Goal: Information Seeking & Learning: Learn about a topic

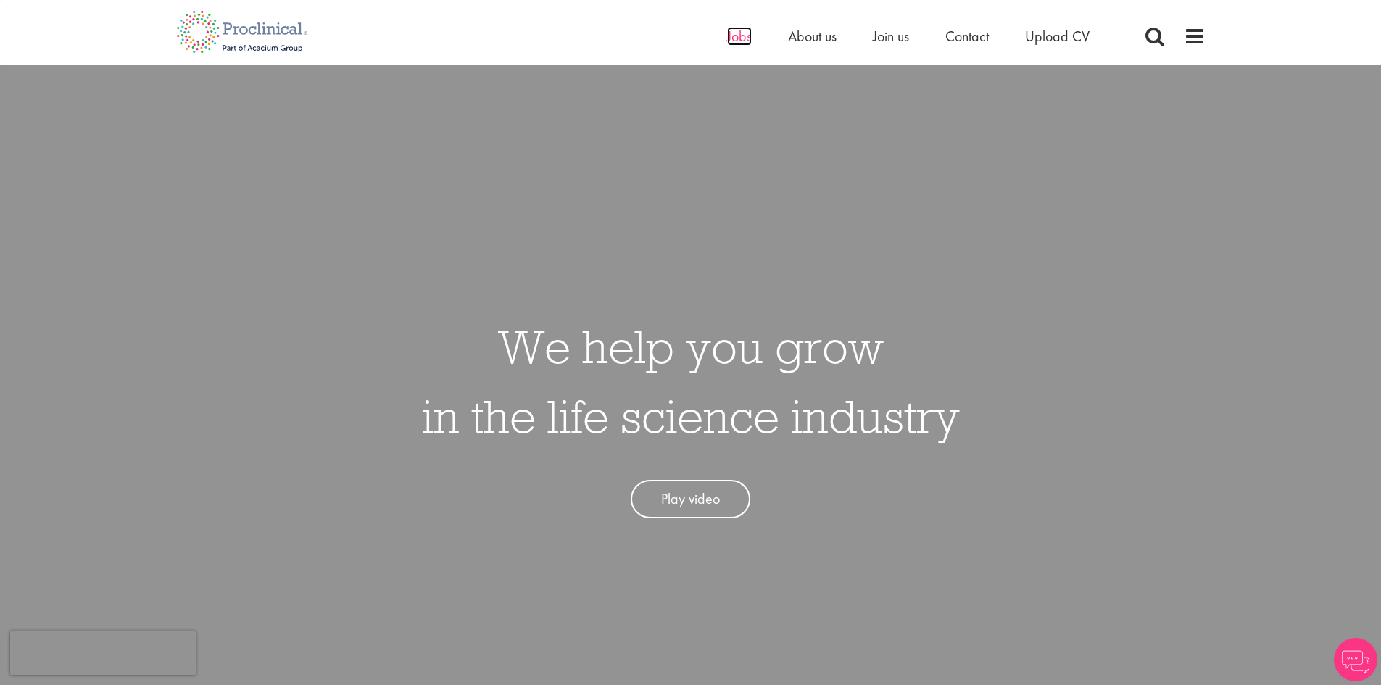
drag, startPoint x: 0, startPoint y: 0, endPoint x: 740, endPoint y: 39, distance: 741.4
click at [740, 39] on span "Jobs" at bounding box center [739, 36] width 25 height 19
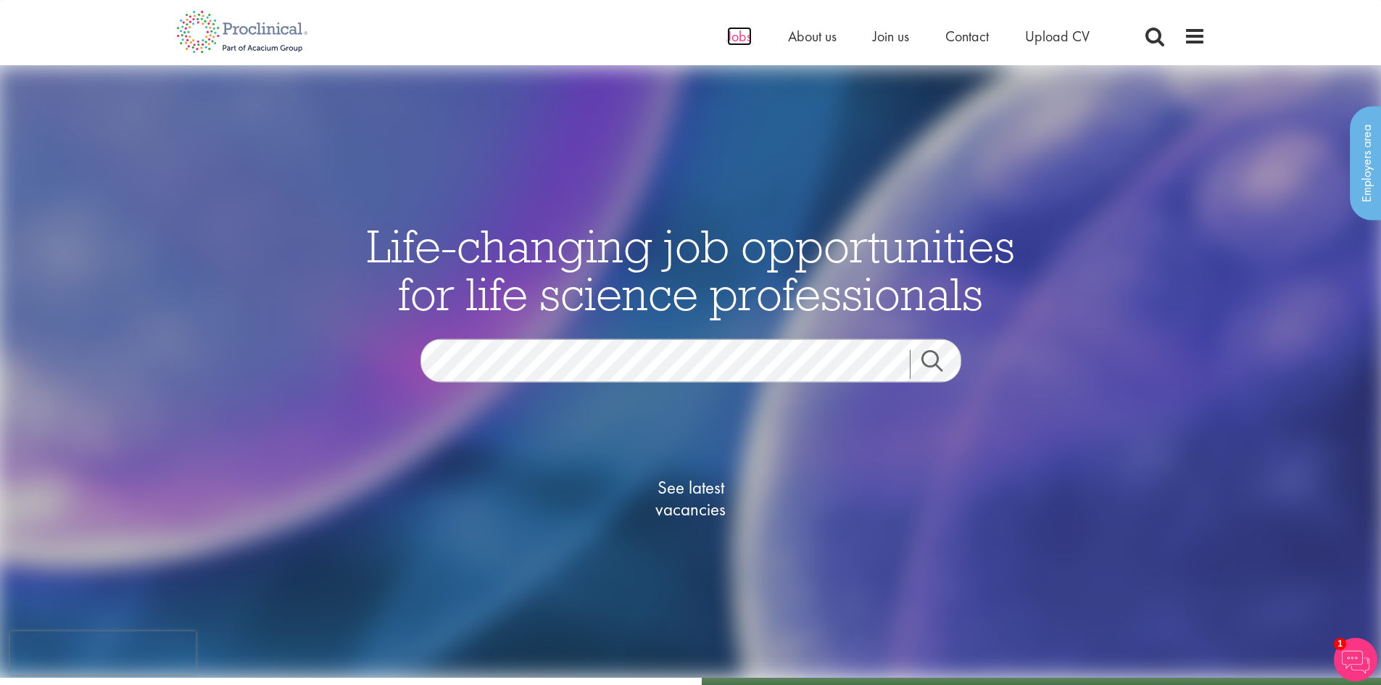
click at [742, 38] on span "Jobs" at bounding box center [739, 36] width 25 height 19
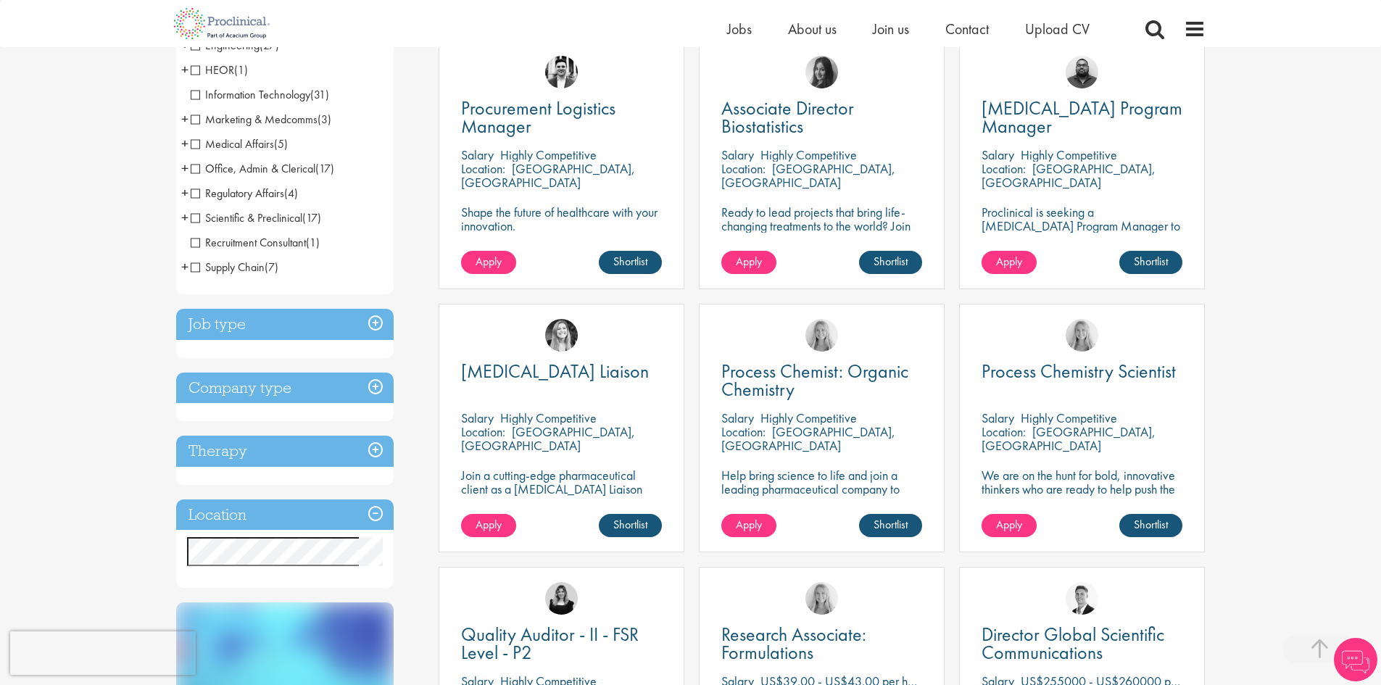
scroll to position [290, 0]
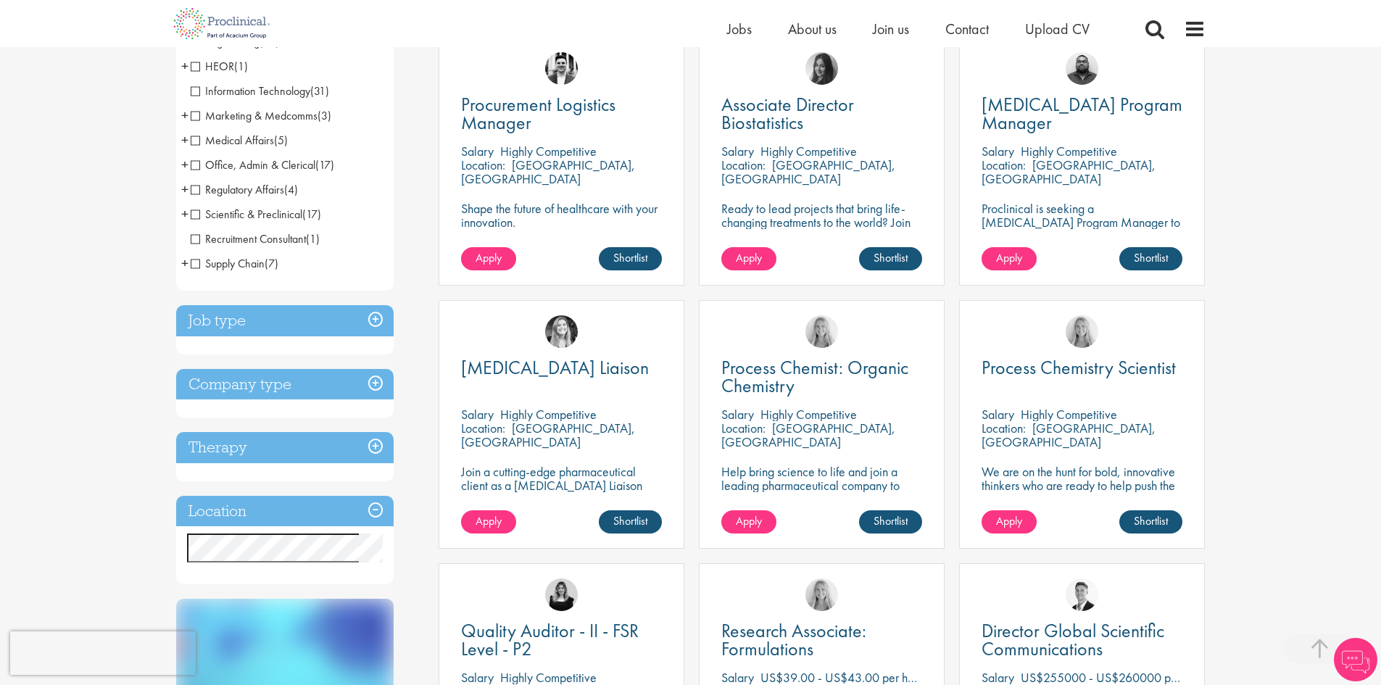
click at [312, 512] on h3 "Location" at bounding box center [285, 511] width 218 height 31
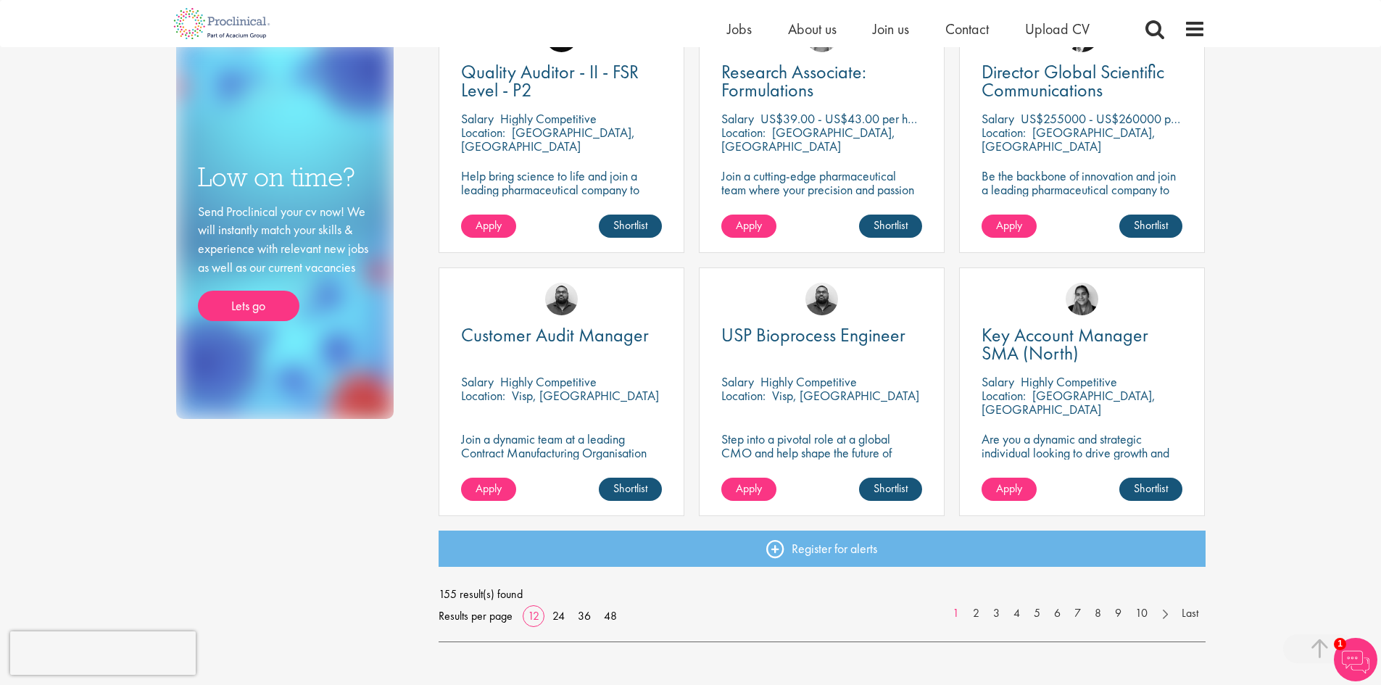
scroll to position [943, 0]
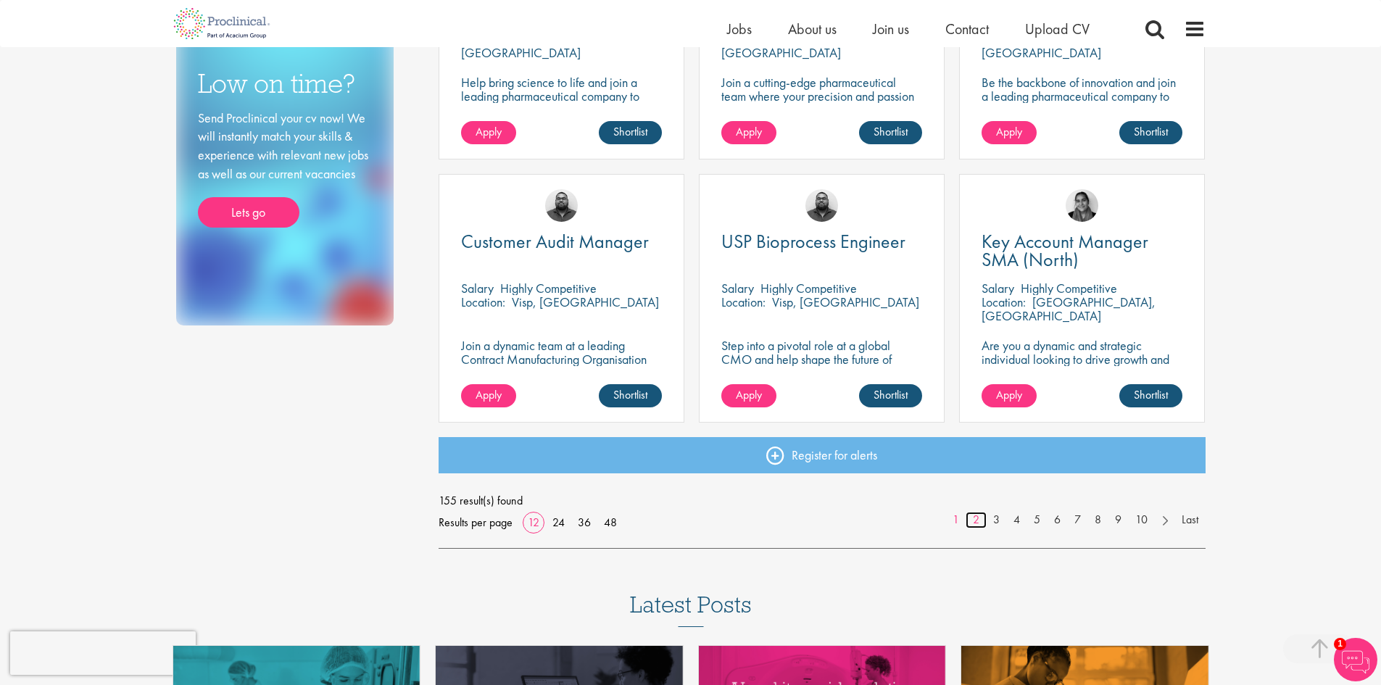
click at [975, 523] on link "2" at bounding box center [976, 520] width 21 height 17
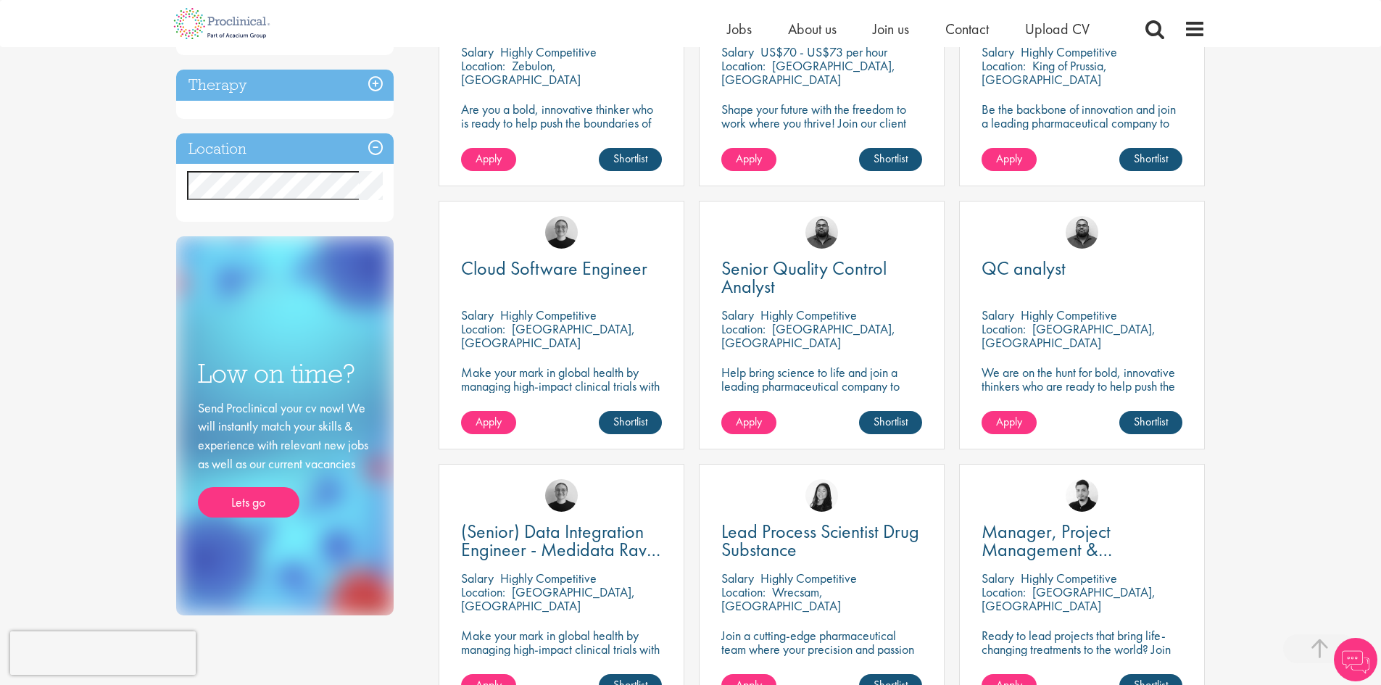
scroll to position [1015, 0]
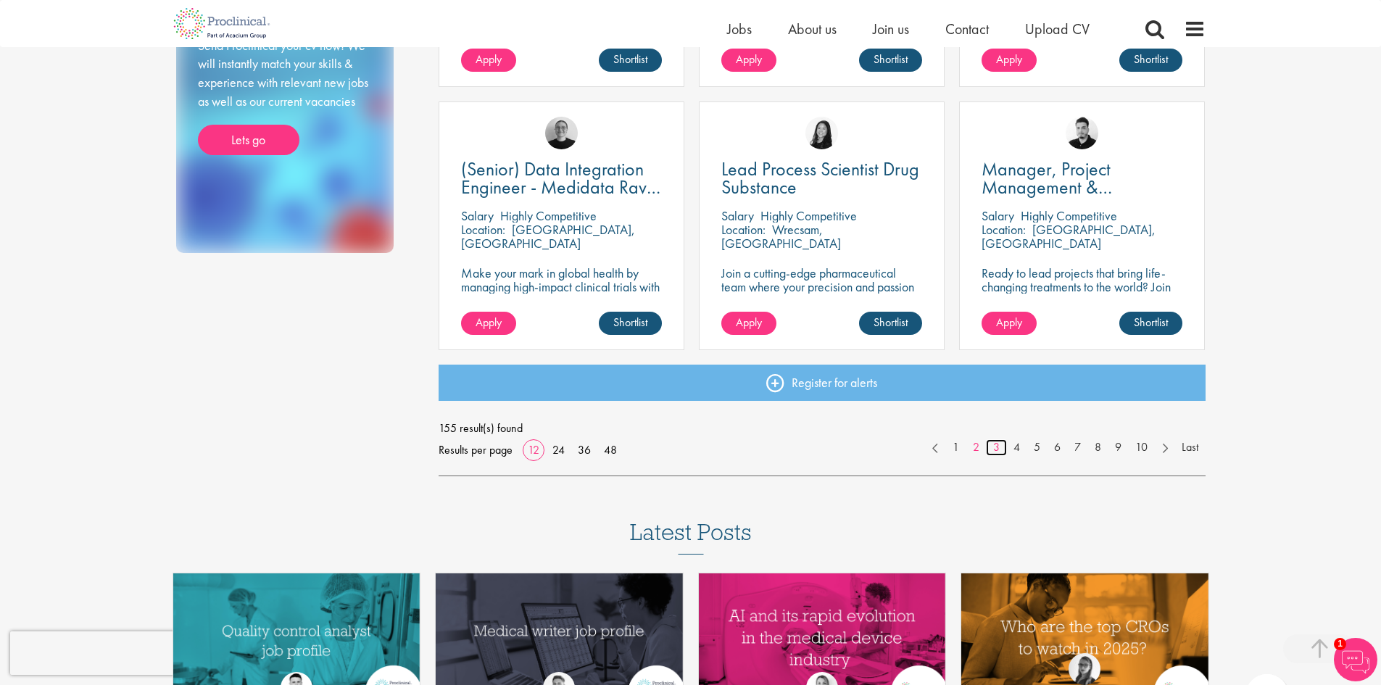
click at [994, 447] on link "3" at bounding box center [996, 447] width 21 height 17
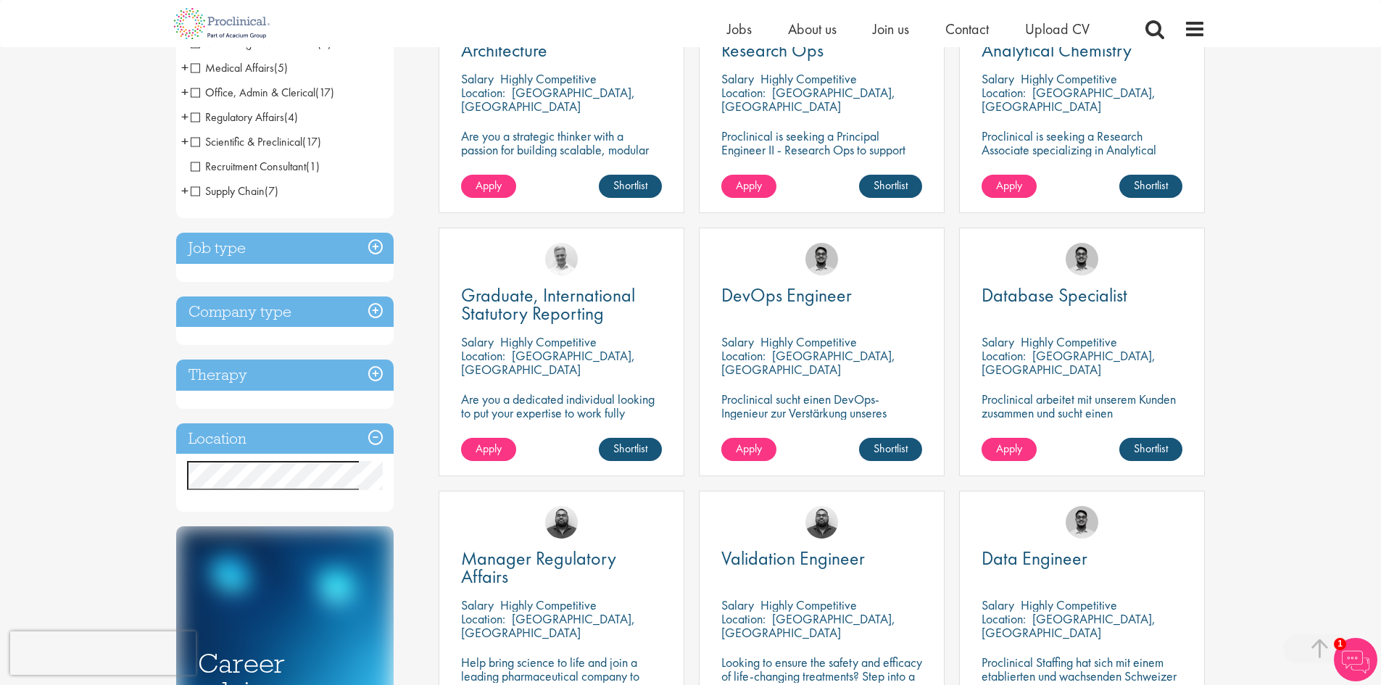
scroll to position [653, 0]
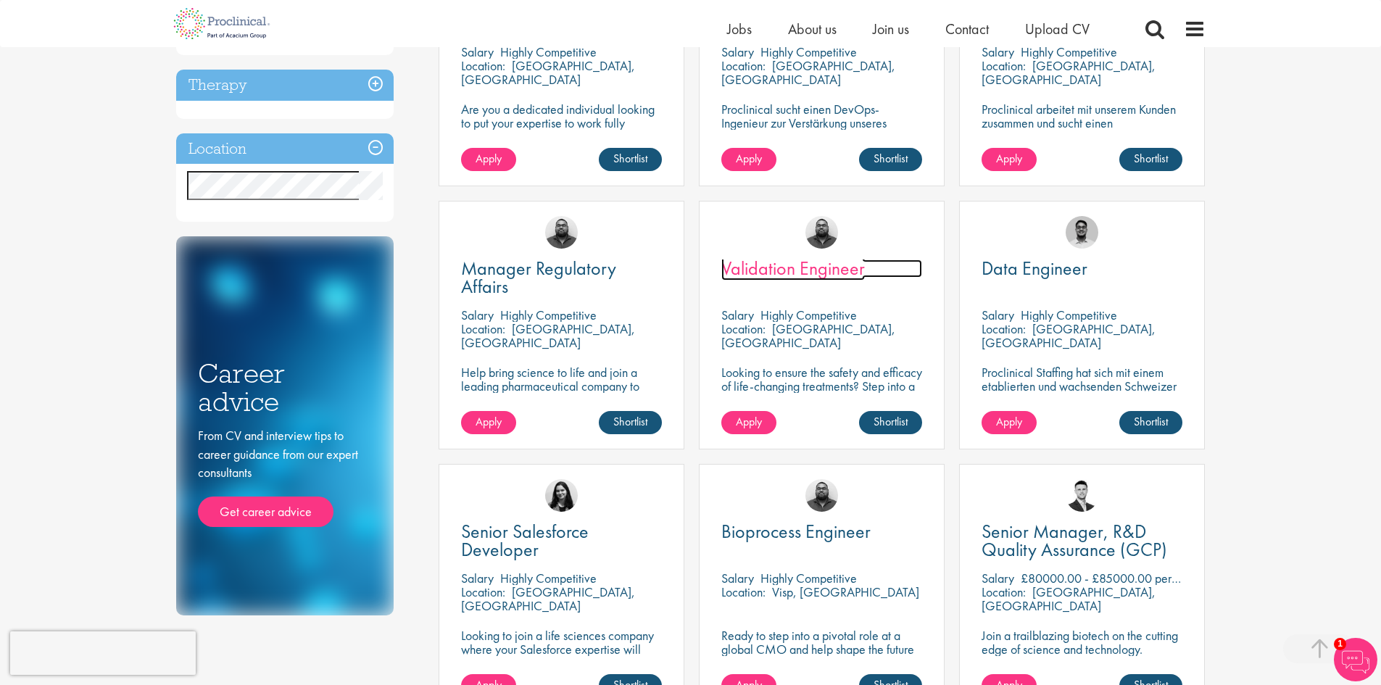
click at [817, 265] on span "Validation Engineer" at bounding box center [793, 268] width 144 height 25
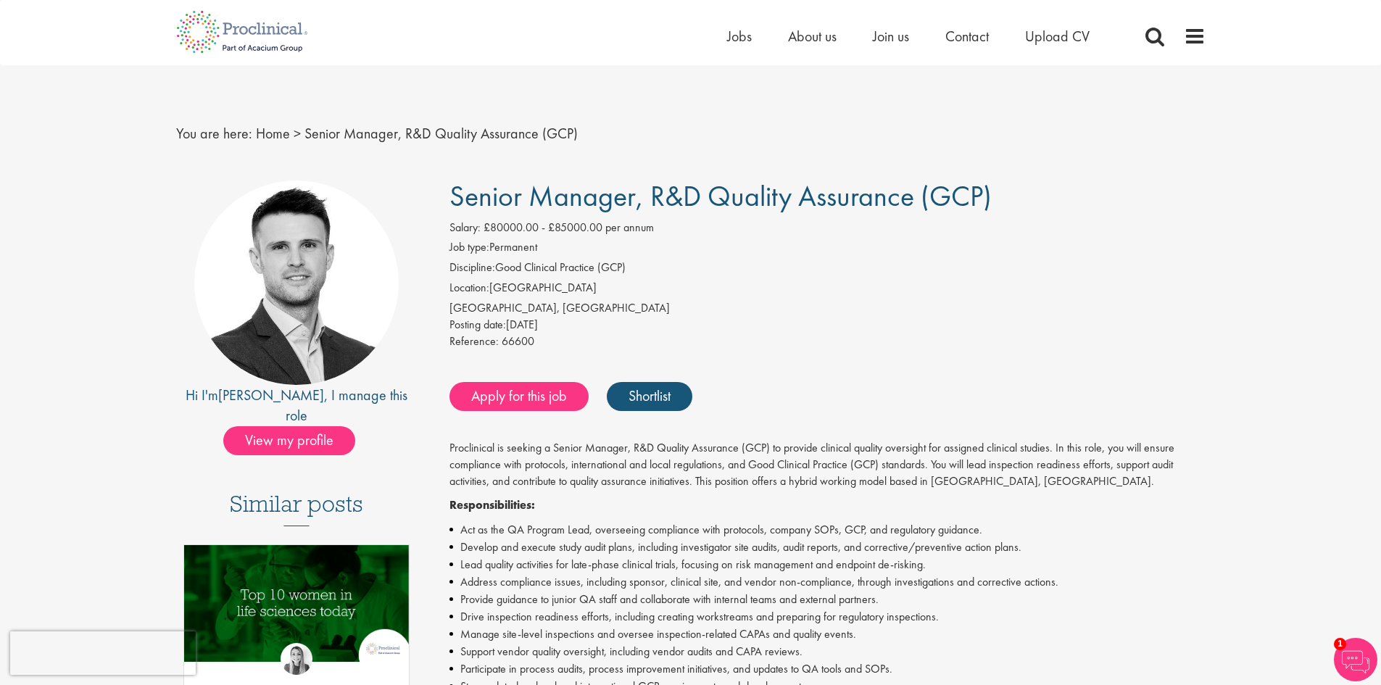
click at [1188, 199] on h1 "Senior Manager, R&D Quality Assurance (GCP)" at bounding box center [828, 197] width 756 height 32
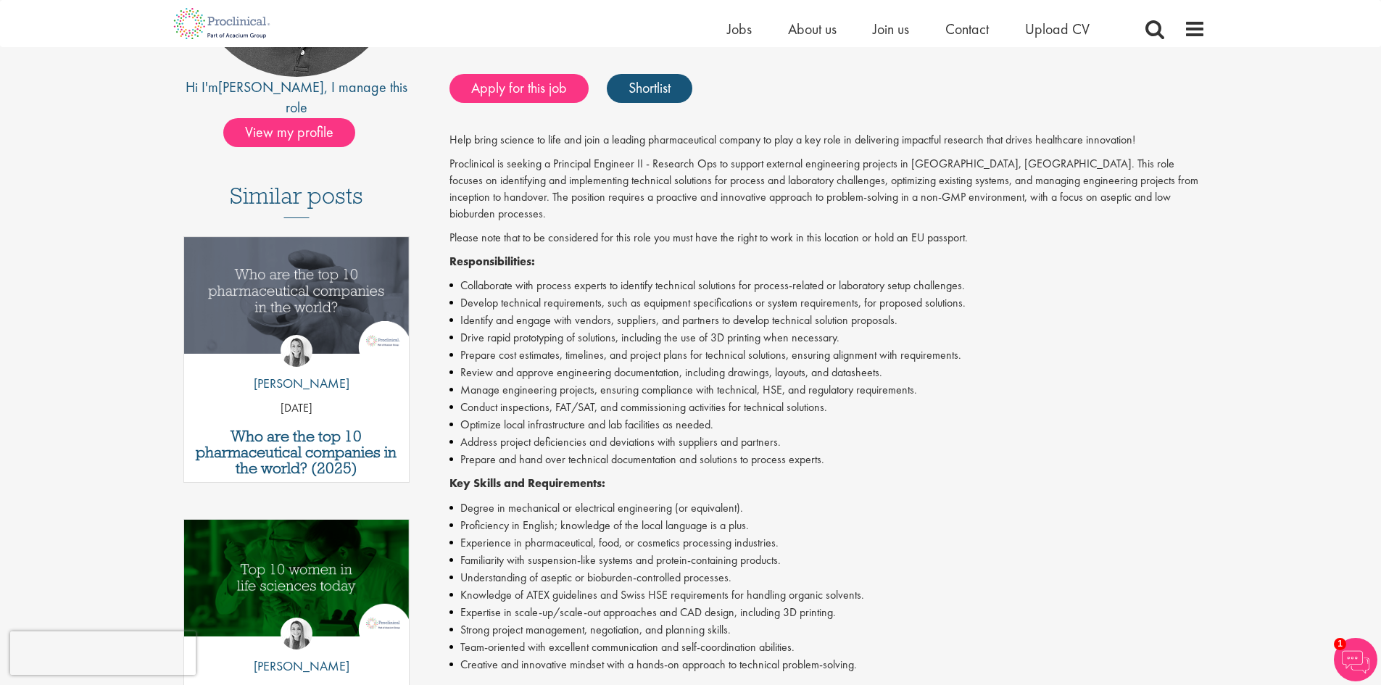
scroll to position [435, 0]
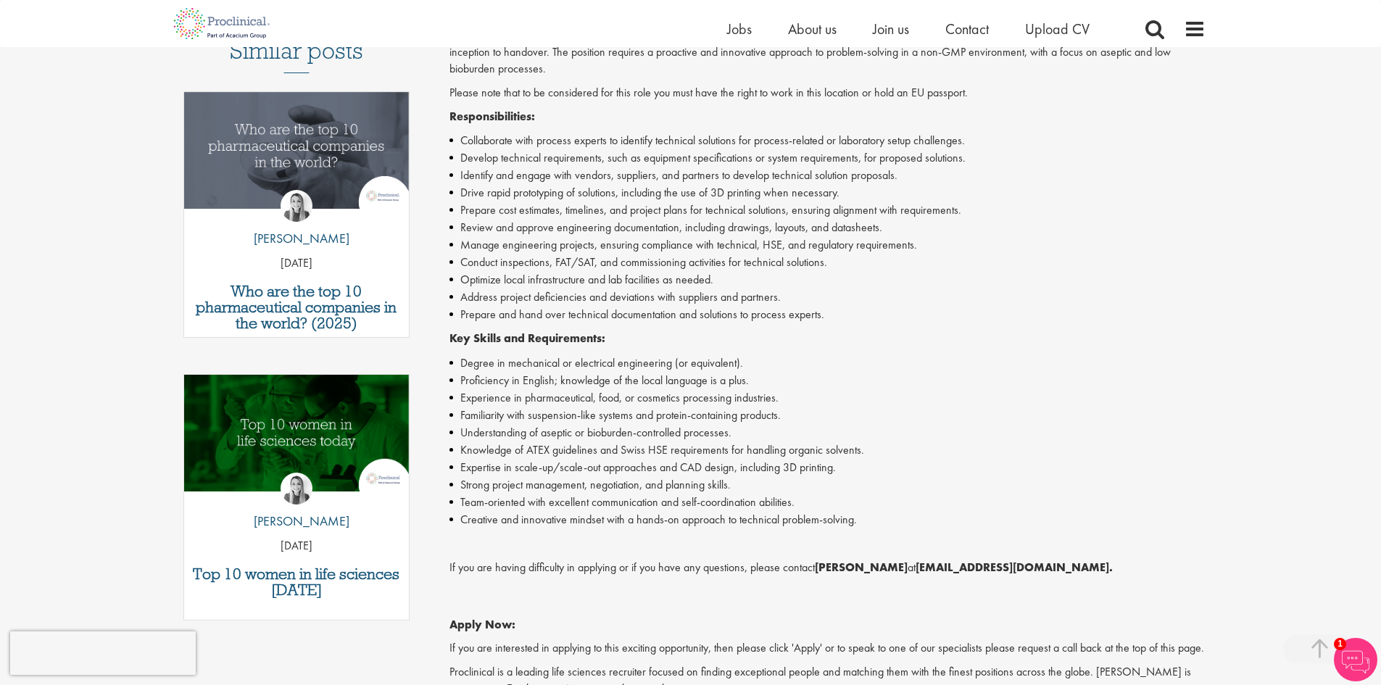
click at [510, 476] on li "Strong project management, negotiation, and planning skills." at bounding box center [828, 484] width 756 height 17
drag, startPoint x: 537, startPoint y: 440, endPoint x: 672, endPoint y: 437, distance: 135.6
click at [631, 442] on li "Knowledge of ATEX guidelines and Swiss HSE requirements for handling organic so…" at bounding box center [828, 450] width 756 height 17
click at [852, 442] on li "Knowledge of ATEX guidelines and Swiss HSE requirements for handling organic so…" at bounding box center [828, 450] width 756 height 17
drag, startPoint x: 481, startPoint y: 452, endPoint x: 684, endPoint y: 455, distance: 203.0
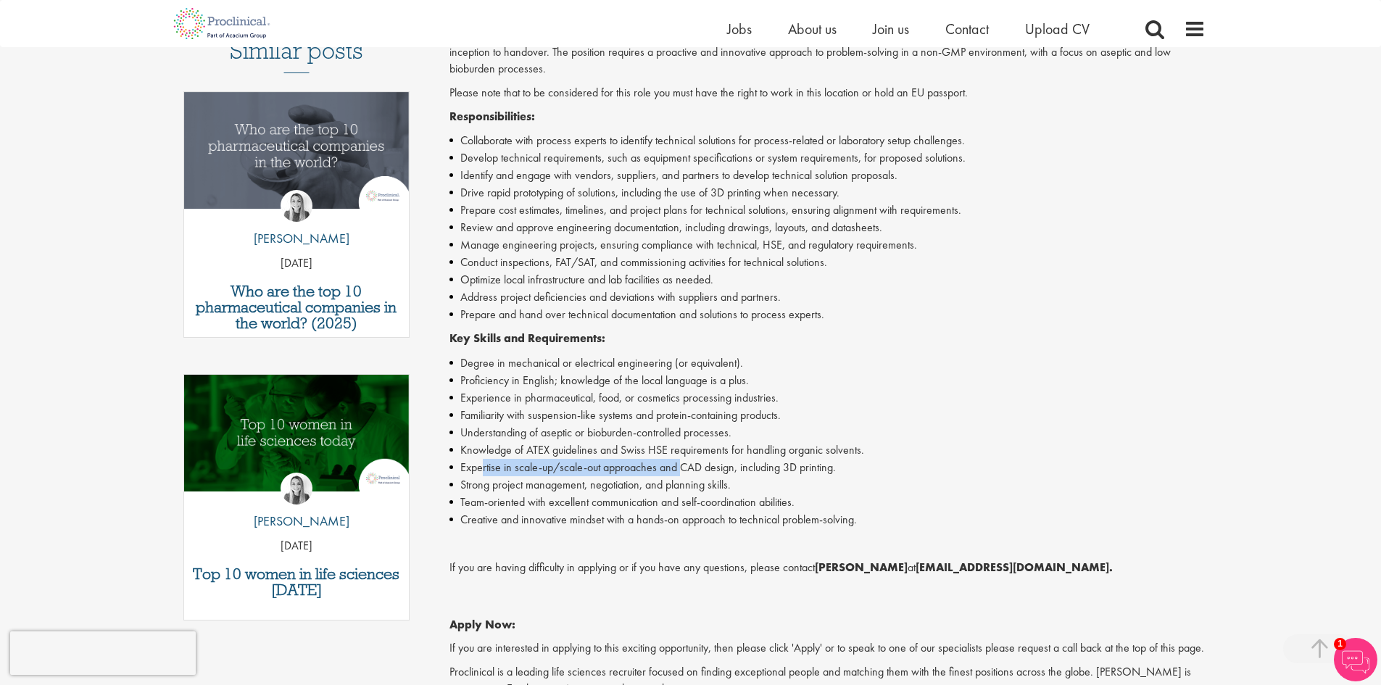
click at [684, 459] on li "Expertise in scale-up/scale-out approaches and CAD design, including 3D printin…" at bounding box center [828, 467] width 756 height 17
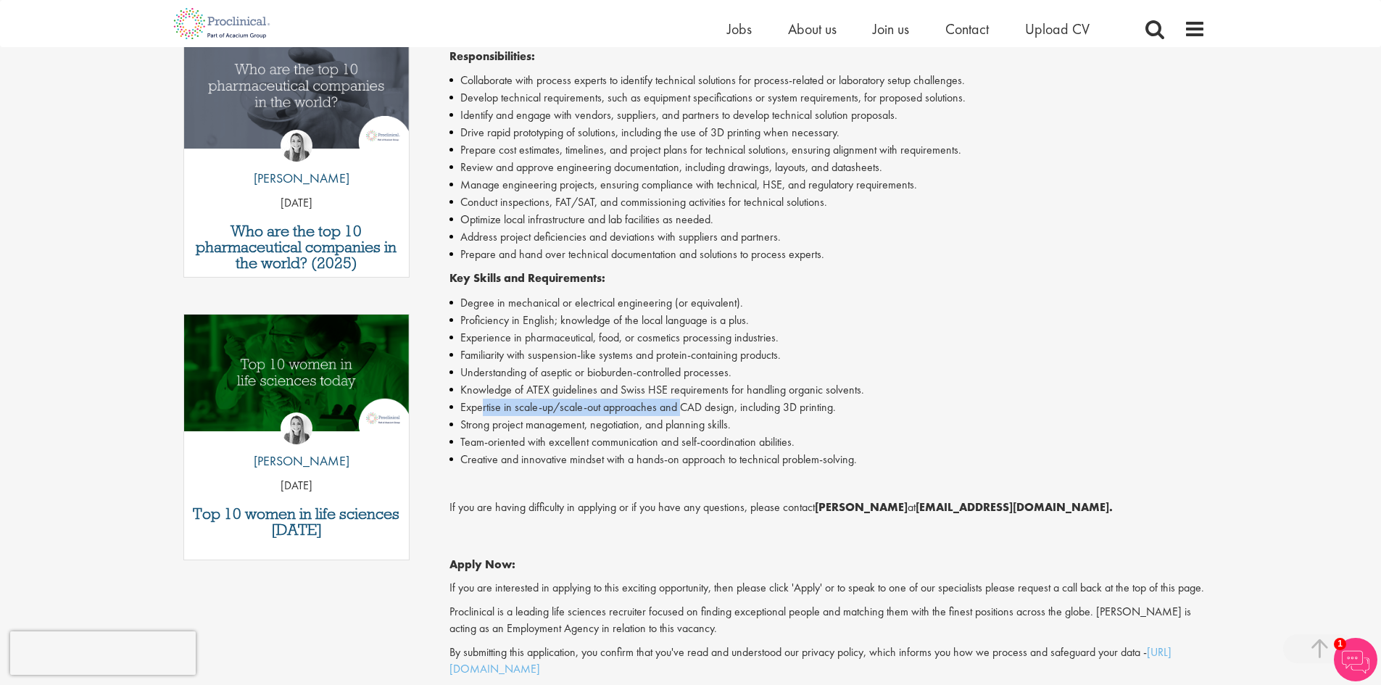
scroll to position [363, 0]
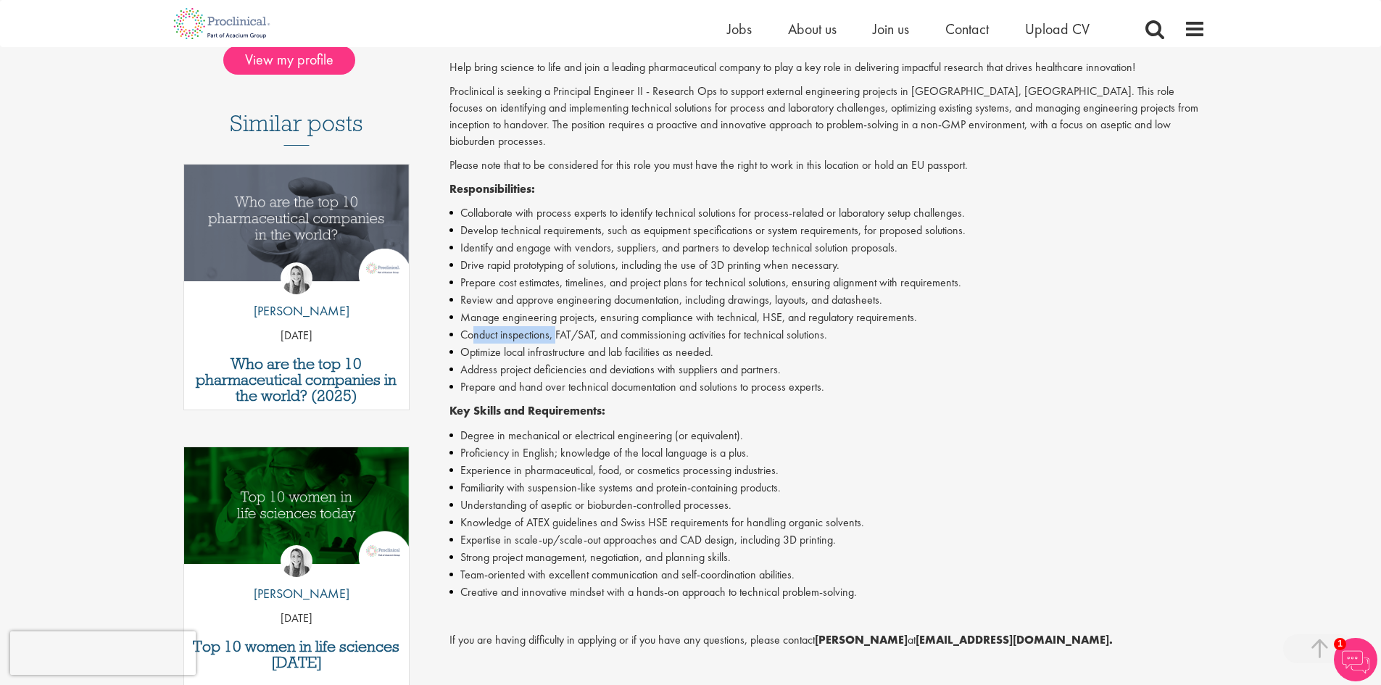
drag, startPoint x: 513, startPoint y: 315, endPoint x: 595, endPoint y: 318, distance: 82.0
click at [583, 326] on li "Conduct inspections, FAT/SAT, and commissioning activities for technical soluti…" at bounding box center [828, 334] width 756 height 17
click at [669, 344] on li "Optimize local infrastructure and lab facilities as needed." at bounding box center [828, 352] width 756 height 17
drag, startPoint x: 471, startPoint y: 338, endPoint x: 637, endPoint y: 332, distance: 166.1
click at [616, 344] on li "Optimize local infrastructure and lab facilities as needed." at bounding box center [828, 352] width 756 height 17
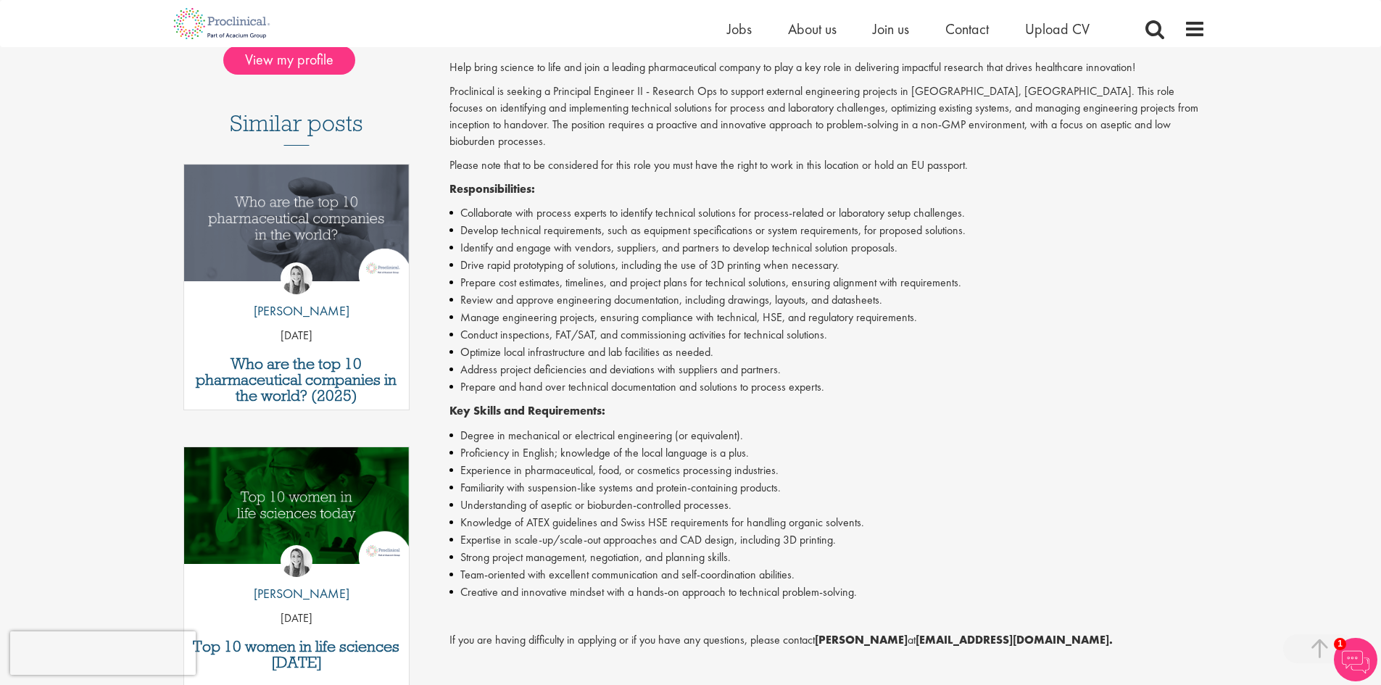
click at [758, 344] on li "Optimize local infrastructure and lab facilities as needed." at bounding box center [828, 352] width 756 height 17
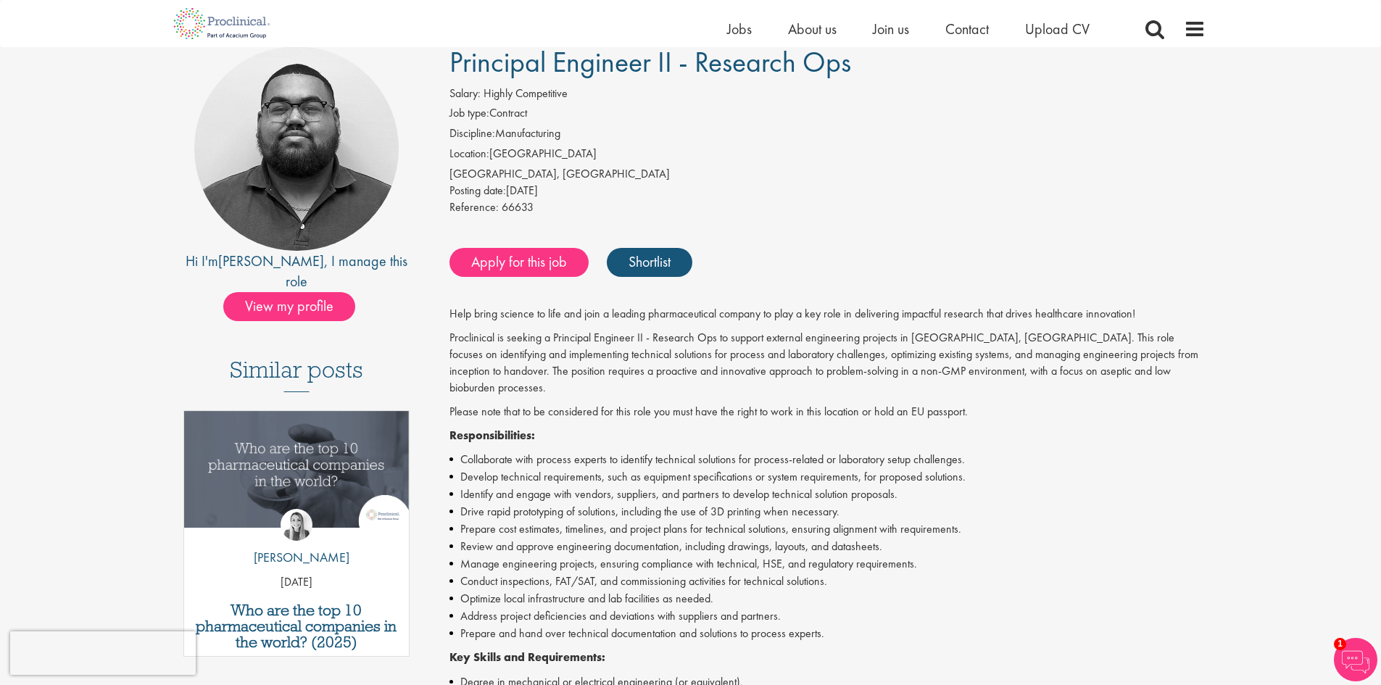
scroll to position [73, 0]
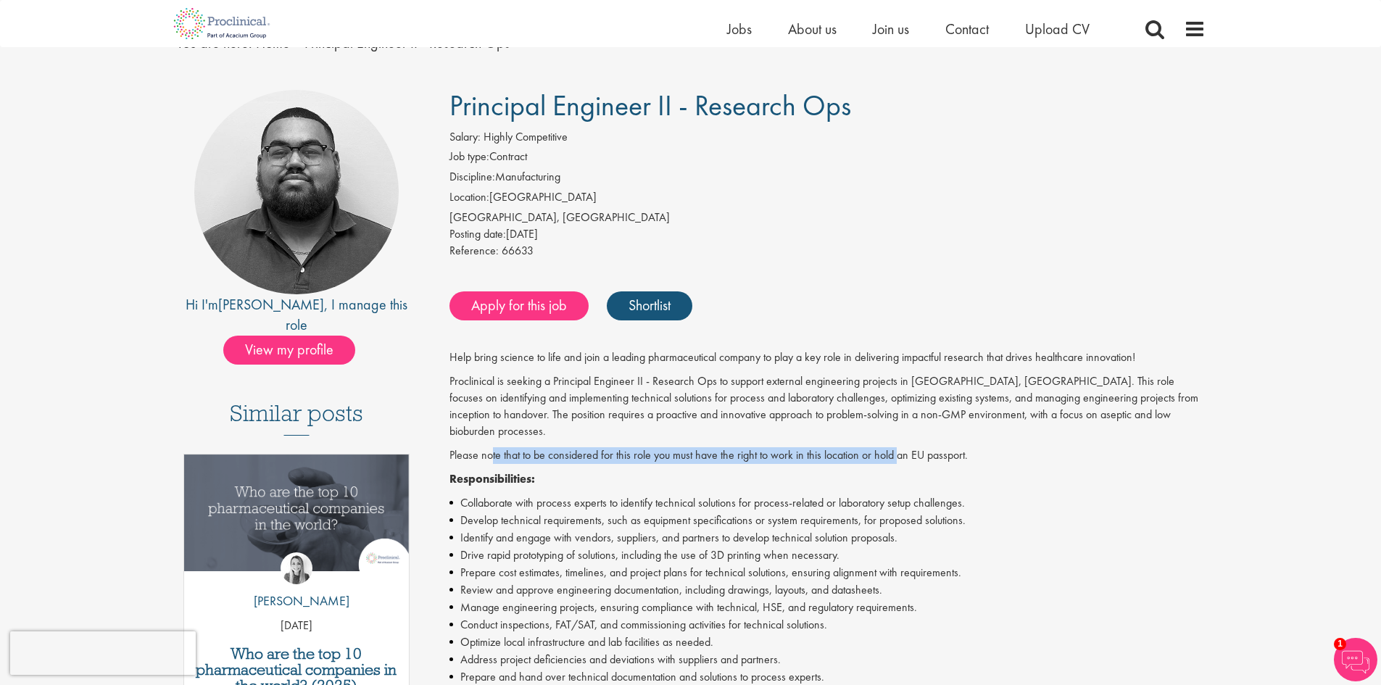
drag, startPoint x: 493, startPoint y: 437, endPoint x: 902, endPoint y: 432, distance: 409.0
click at [901, 447] on p "Please note that to be considered for this role you must have the right to work…" at bounding box center [828, 455] width 756 height 17
click at [925, 447] on p "Please note that to be considered for this role you must have the right to work…" at bounding box center [828, 455] width 756 height 17
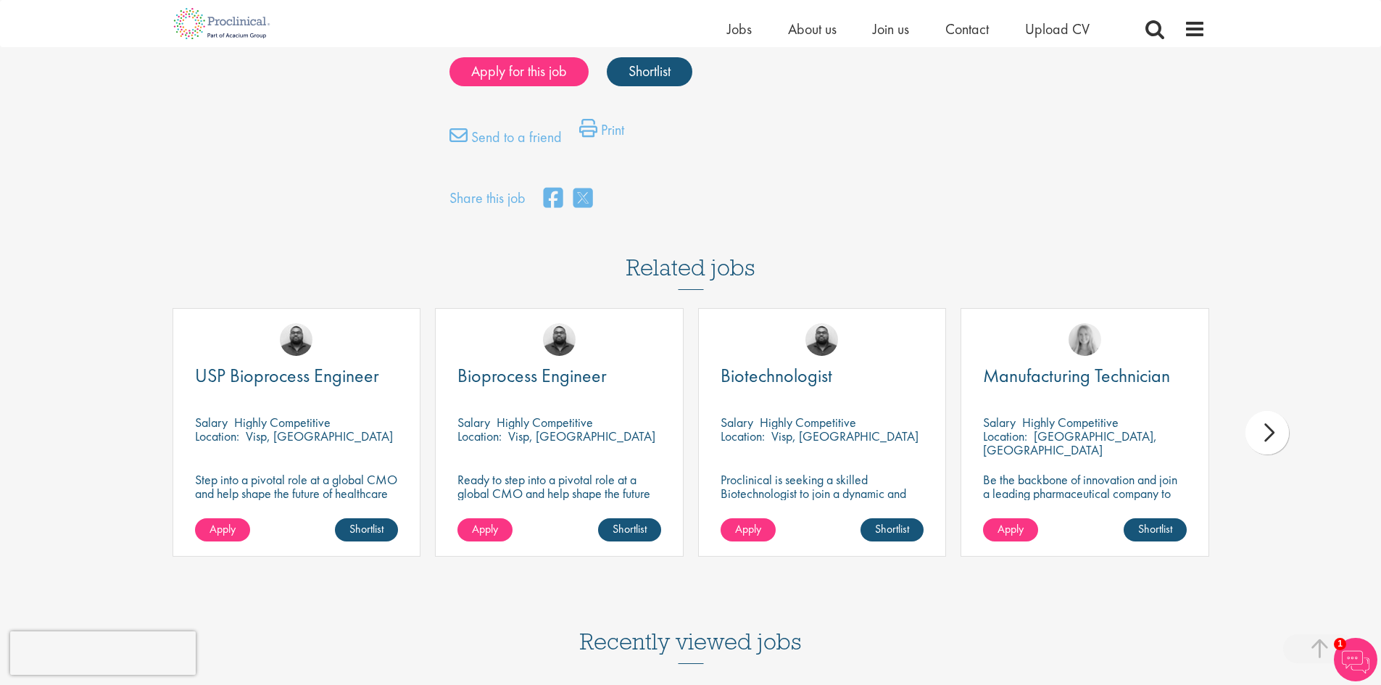
scroll to position [1160, 0]
click at [565, 376] on span "Bioprocess Engineer" at bounding box center [532, 375] width 149 height 25
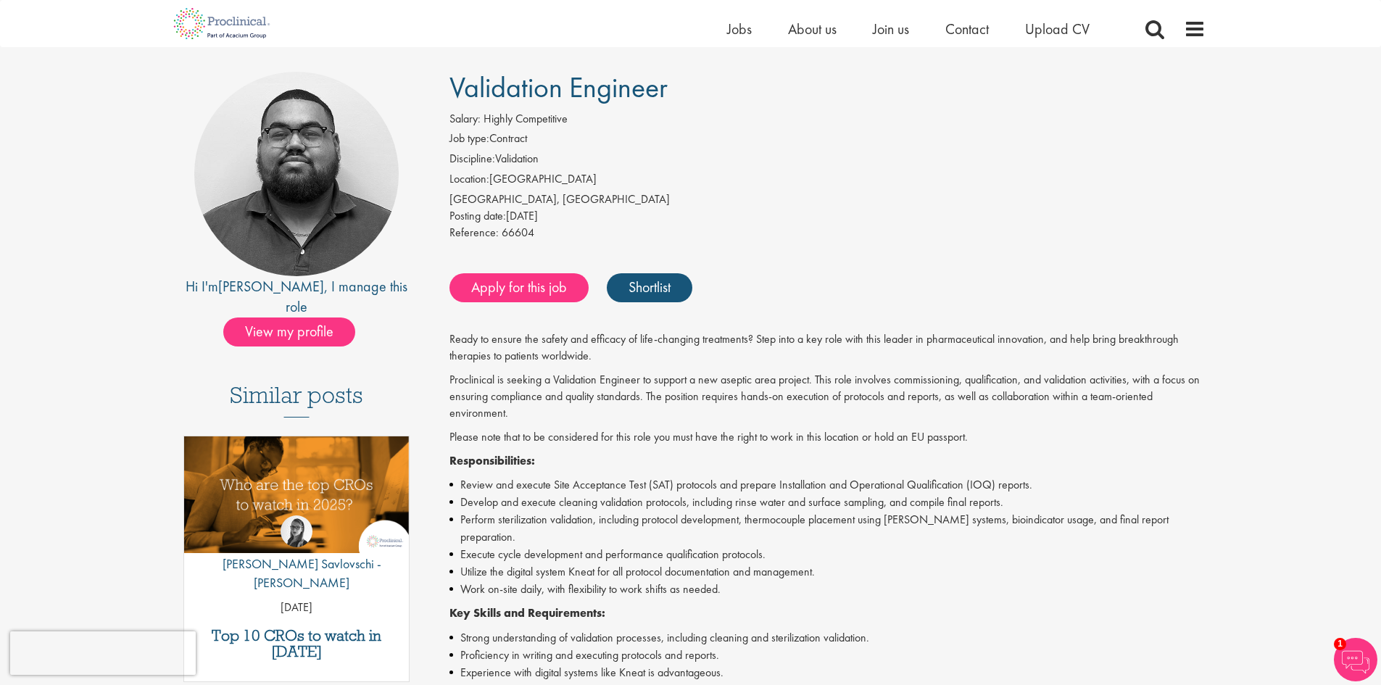
scroll to position [73, 0]
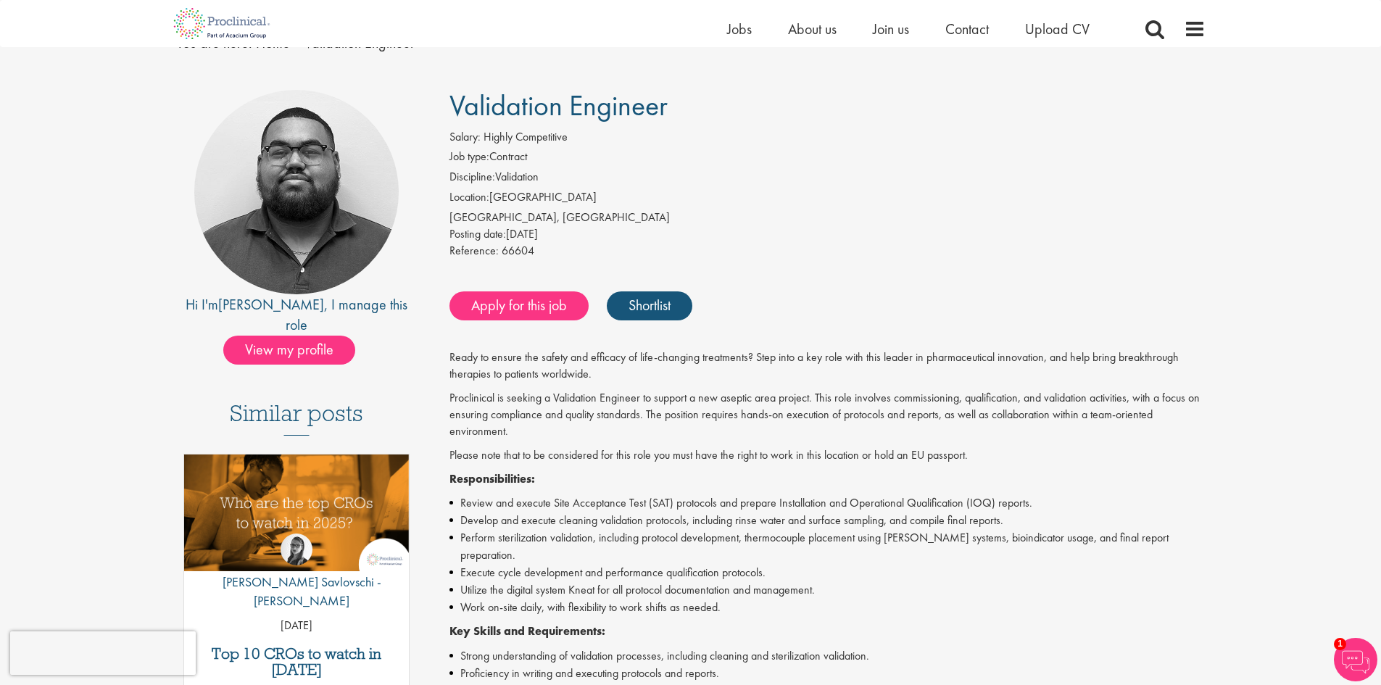
click at [1026, 389] on div "Ready to ensure the safety and efficacy of life-changing treatments? Step into …" at bounding box center [828, 614] width 756 height 530
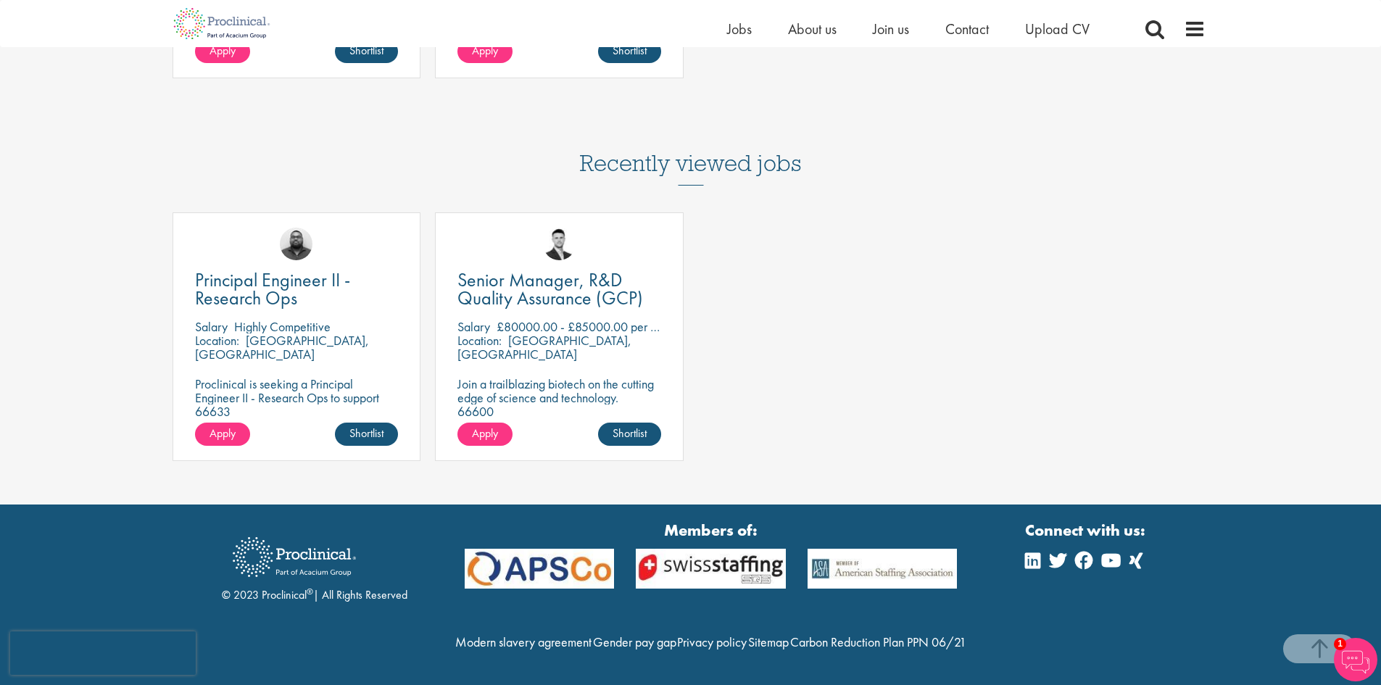
scroll to position [1431, 0]
click at [277, 268] on span "Principal Engineer II - Research Ops" at bounding box center [272, 289] width 155 height 43
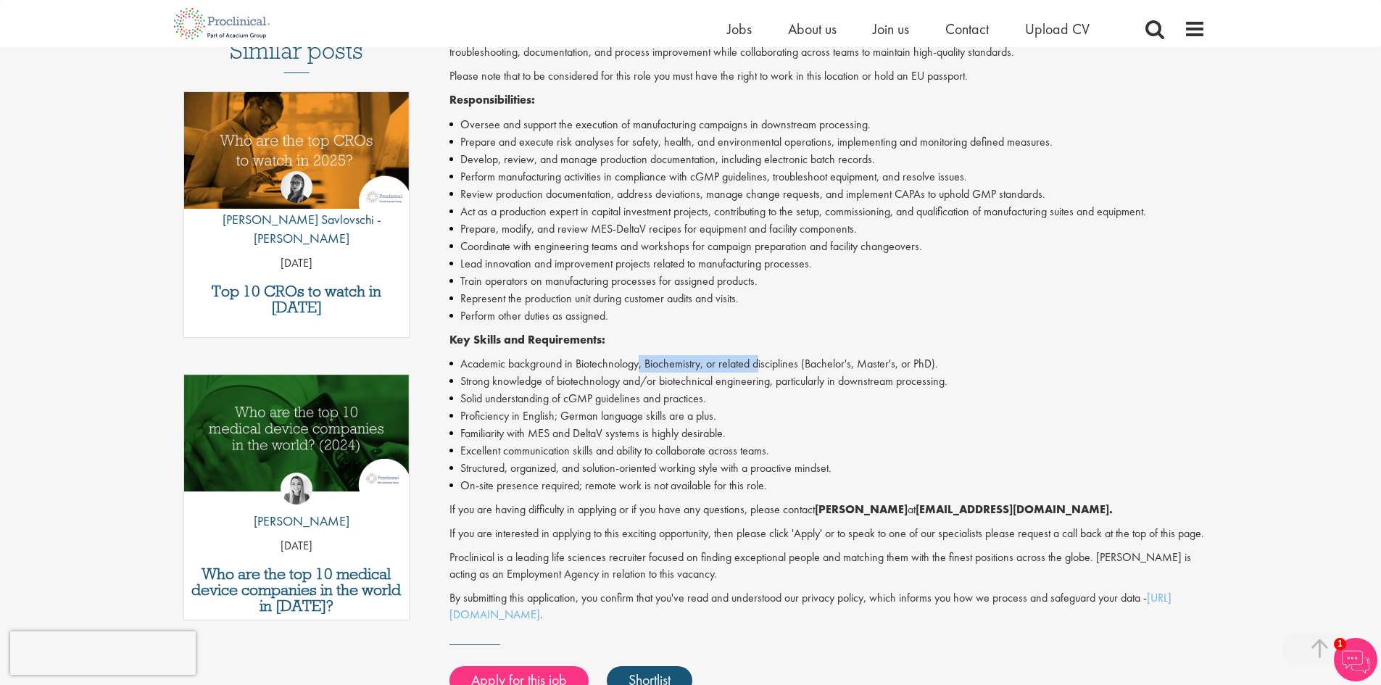
drag, startPoint x: 700, startPoint y: 361, endPoint x: 862, endPoint y: 372, distance: 162.8
click at [769, 368] on li "Academic background in Biotechnology, Biochemistry, or related disciplines (Bac…" at bounding box center [828, 363] width 756 height 17
click at [957, 378] on li "Strong knowledge of biotechnology and/or biotechnical engineering, particularly…" at bounding box center [828, 381] width 756 height 17
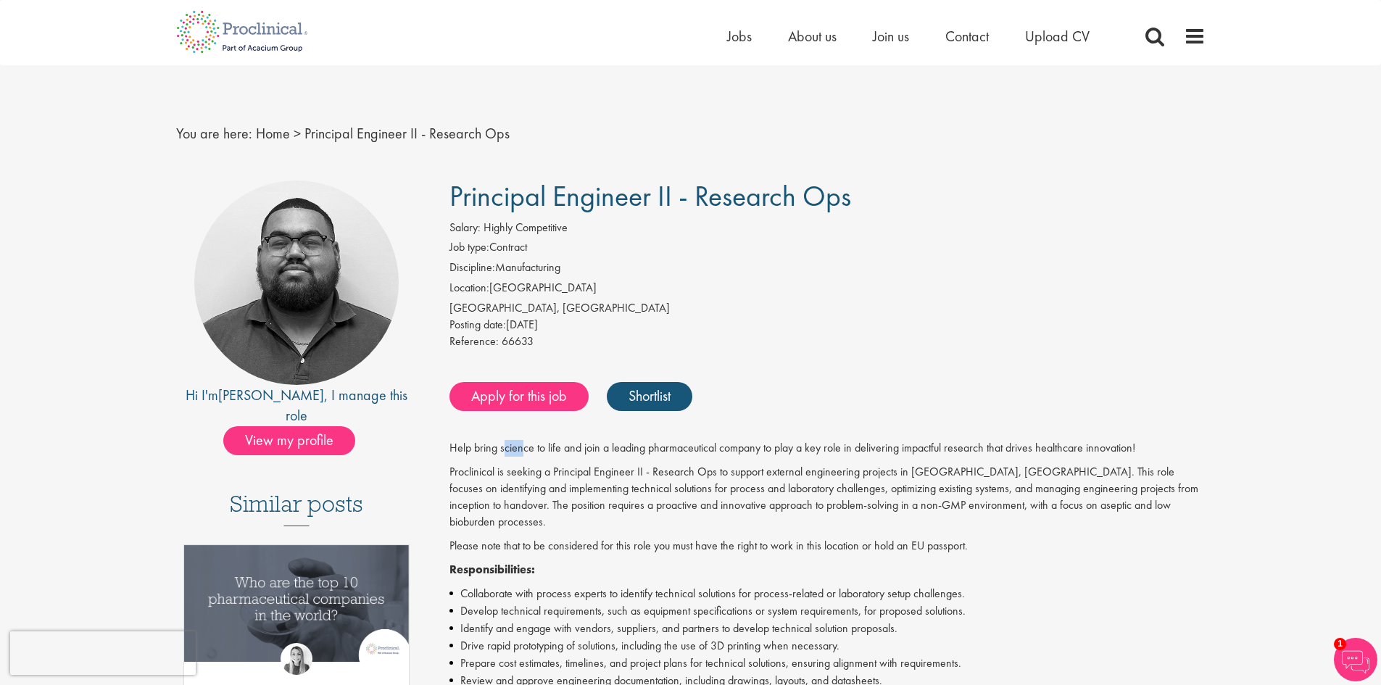
drag, startPoint x: 509, startPoint y: 439, endPoint x: 542, endPoint y: 446, distance: 34.0
click at [722, 506] on p "Proclinical is seeking a Principal Engineer II - Research Ops to support extern…" at bounding box center [828, 497] width 756 height 66
drag, startPoint x: 998, startPoint y: 495, endPoint x: 1163, endPoint y: 489, distance: 164.7
click at [1162, 489] on p "Proclinical is seeking a Principal Engineer II - Research Ops to support extern…" at bounding box center [828, 497] width 756 height 66
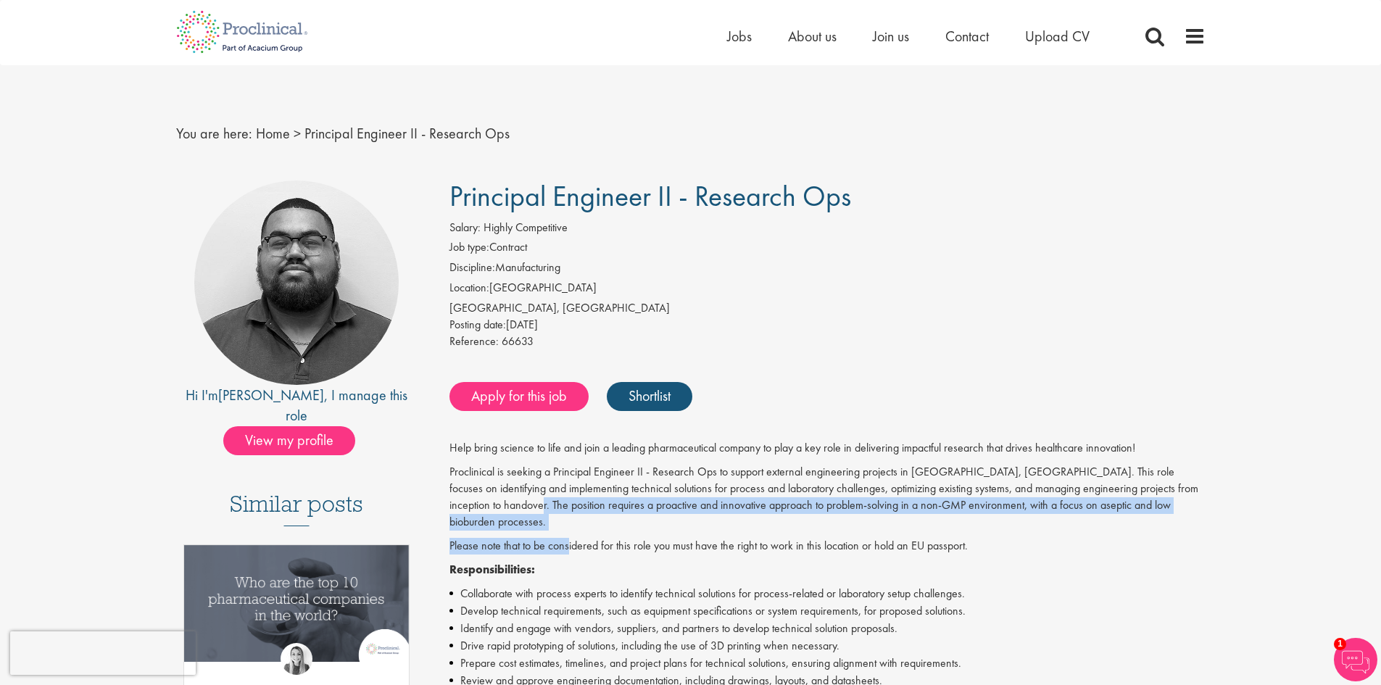
drag, startPoint x: 531, startPoint y: 511, endPoint x: 628, endPoint y: 520, distance: 96.8
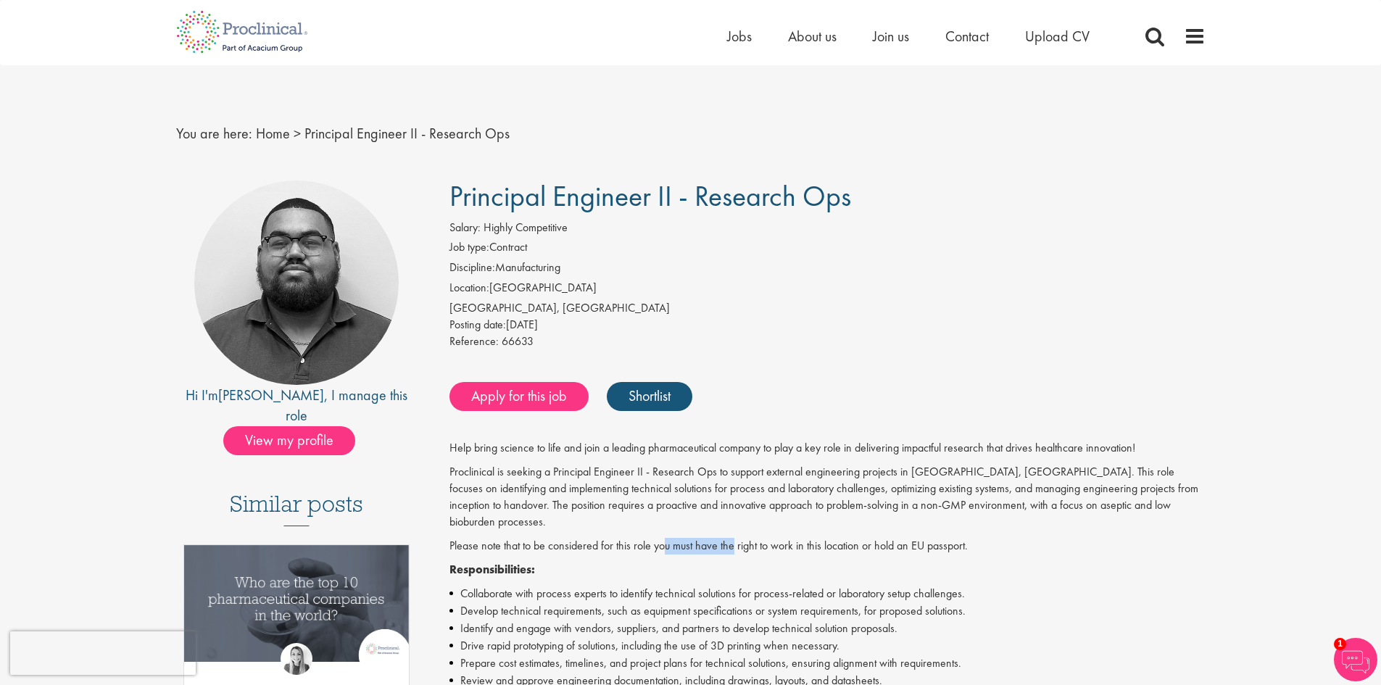
drag, startPoint x: 728, startPoint y: 522, endPoint x: 740, endPoint y: 522, distance: 11.6
click at [834, 538] on p "Please note that to be considered for this role you must have the right to work…" at bounding box center [828, 546] width 756 height 17
drag, startPoint x: 801, startPoint y: 515, endPoint x: 975, endPoint y: 522, distance: 174.2
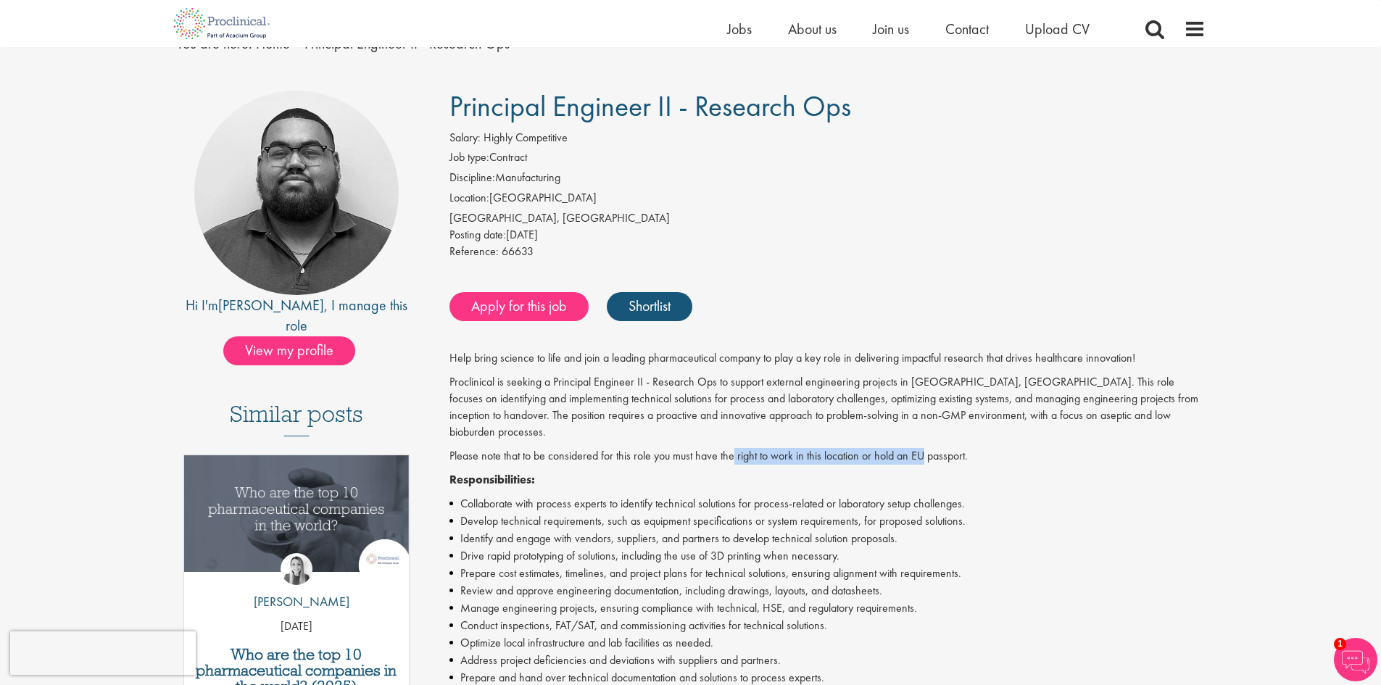
scroll to position [73, 0]
